Goal: Navigation & Orientation: Find specific page/section

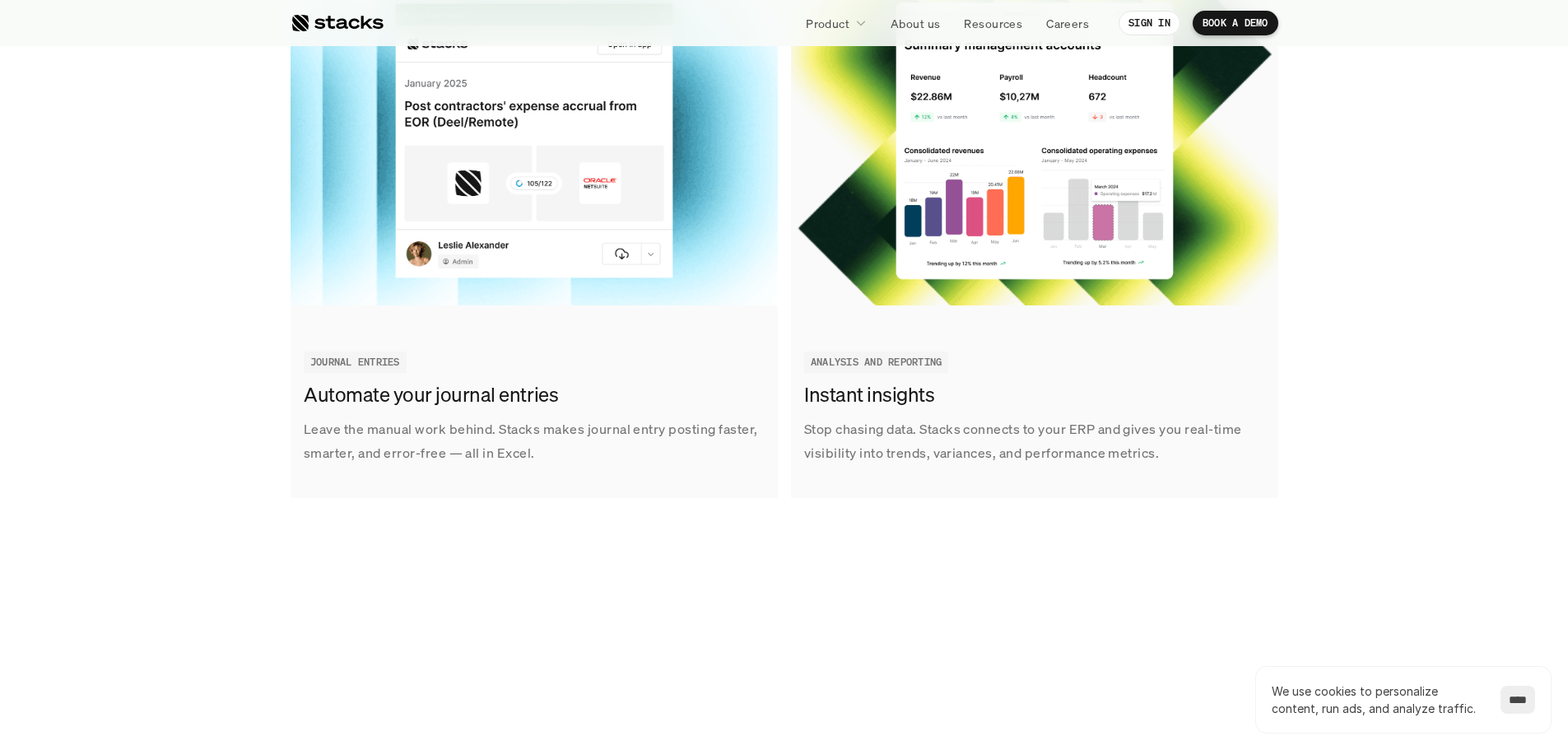
scroll to position [2635, 0]
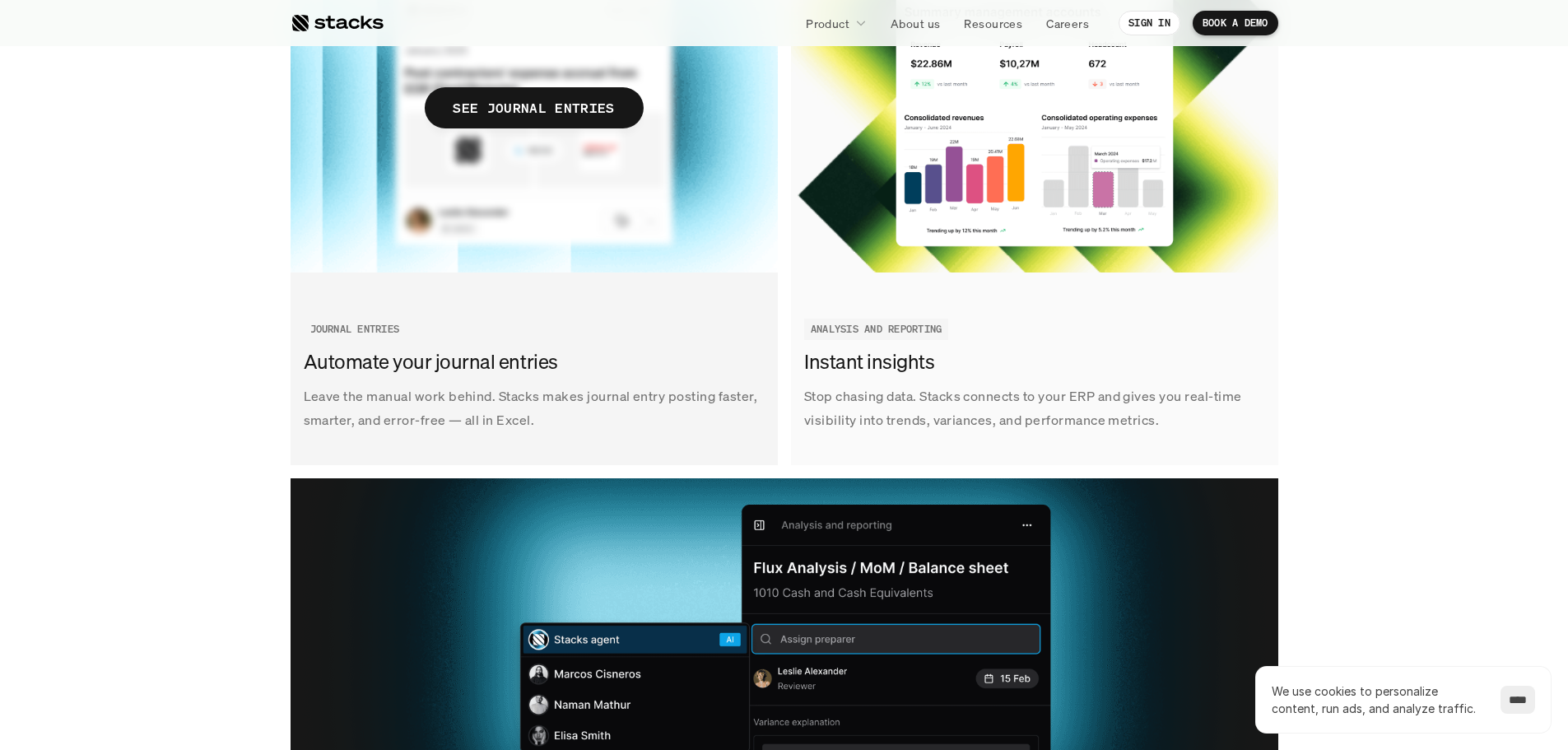
click at [376, 348] on div "Leave the manual work behind. Stacks makes journal entry posting faster, smarte…" at bounding box center [534, 376] width 488 height 140
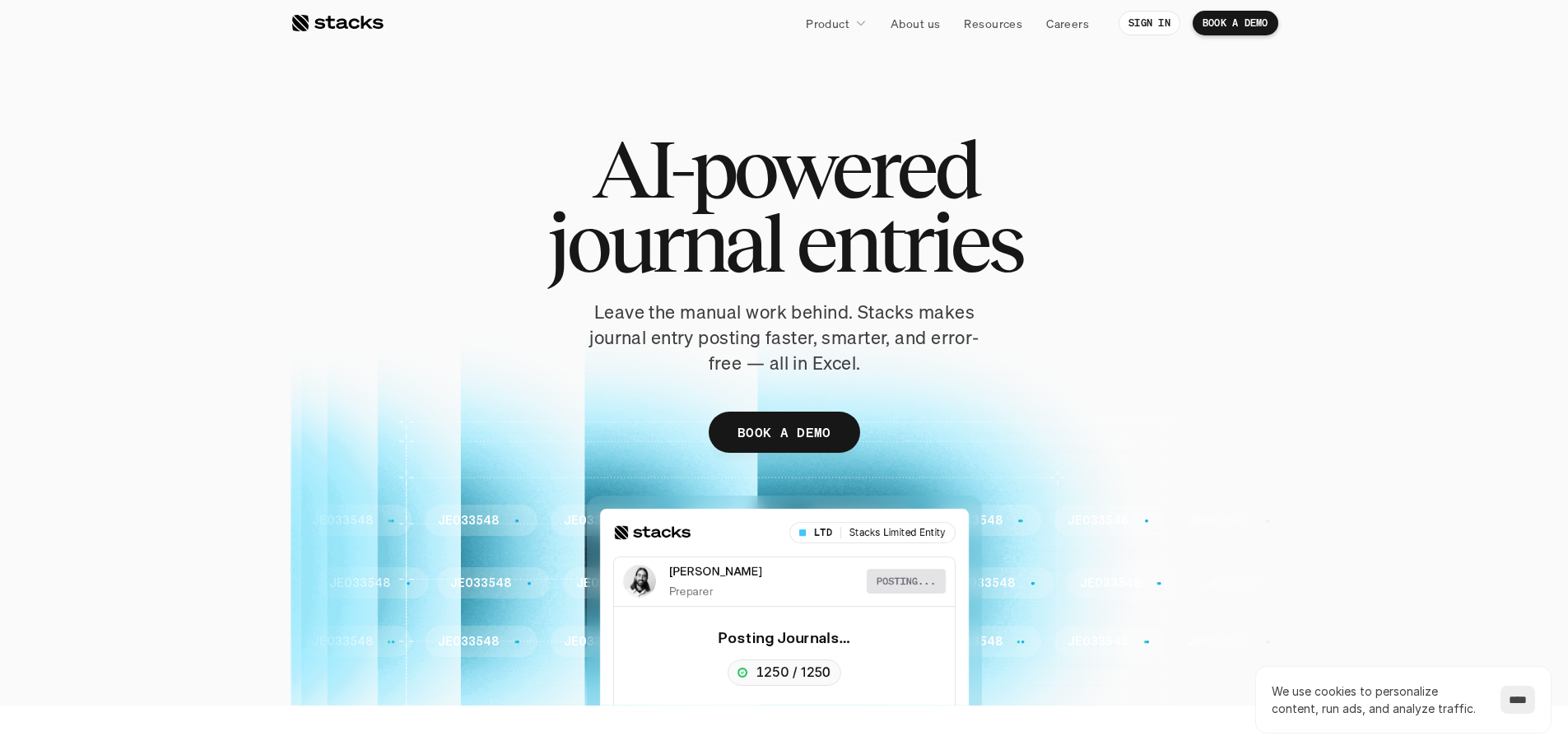
click at [336, 26] on div at bounding box center [337, 23] width 93 height 20
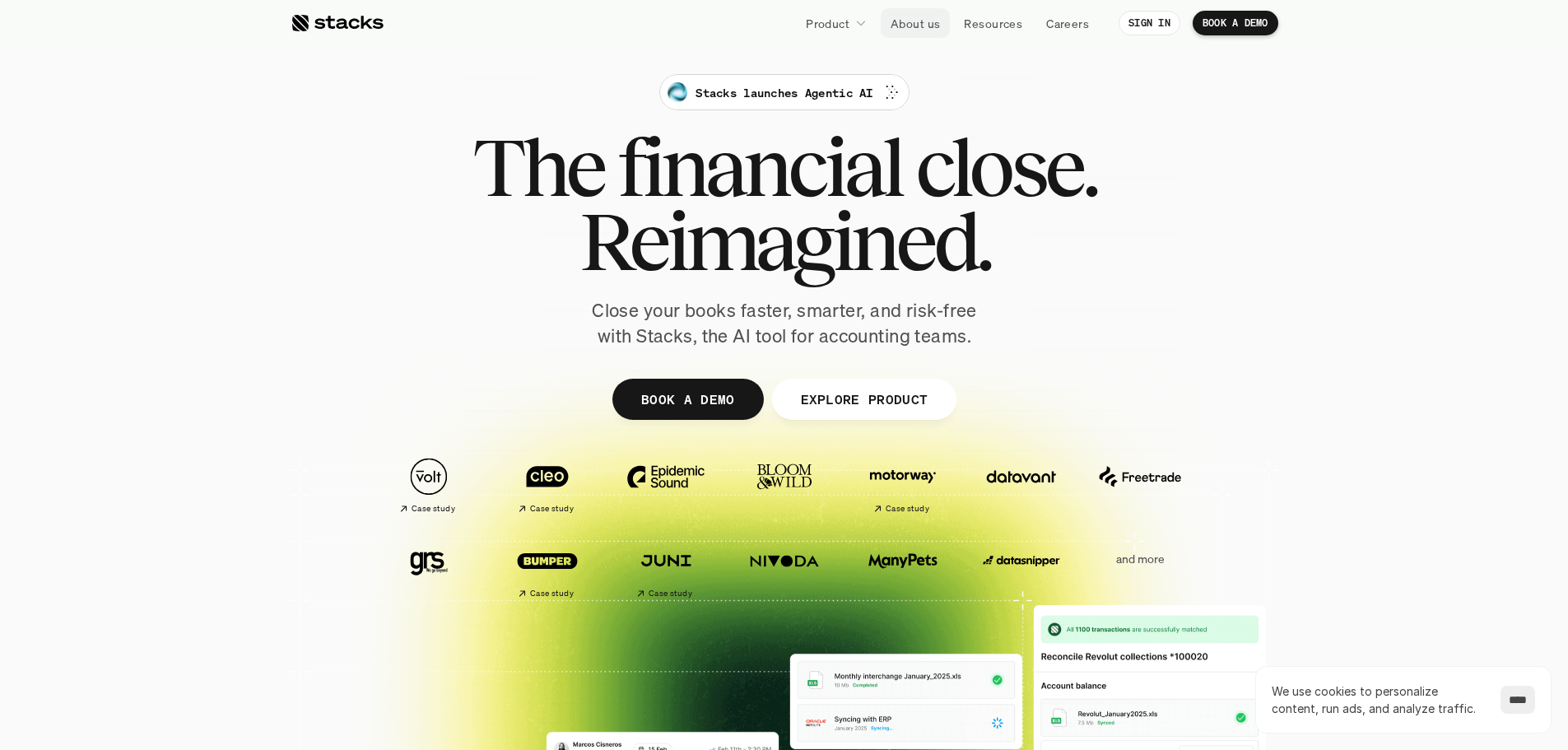
click at [906, 29] on p "About us" at bounding box center [916, 24] width 50 height 18
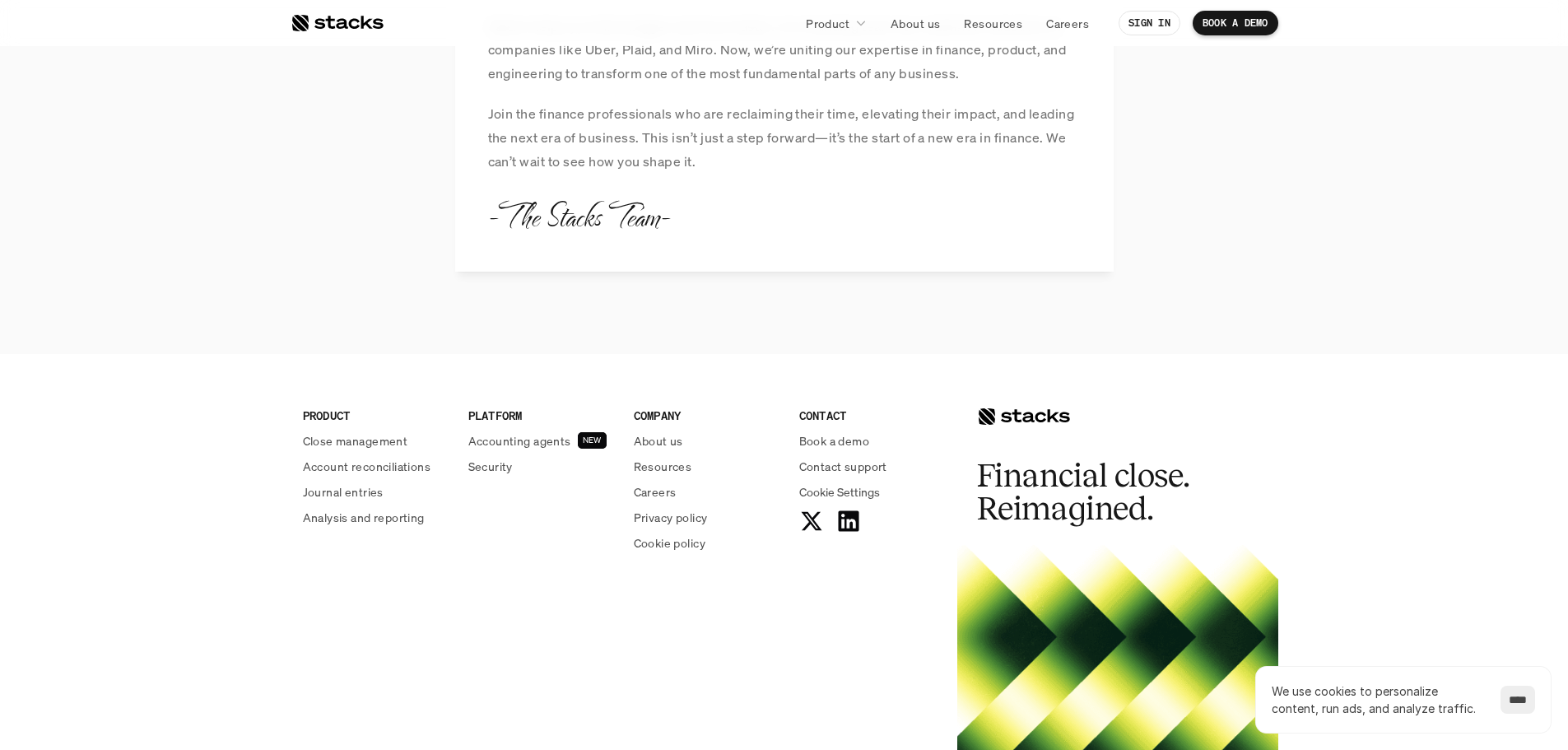
scroll to position [1961, 0]
